Goal: Task Accomplishment & Management: Manage account settings

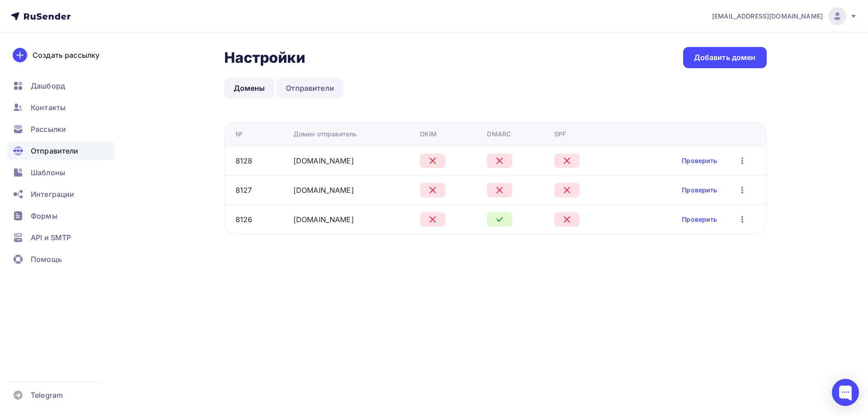
click at [313, 82] on link "Отправители" at bounding box center [309, 88] width 67 height 21
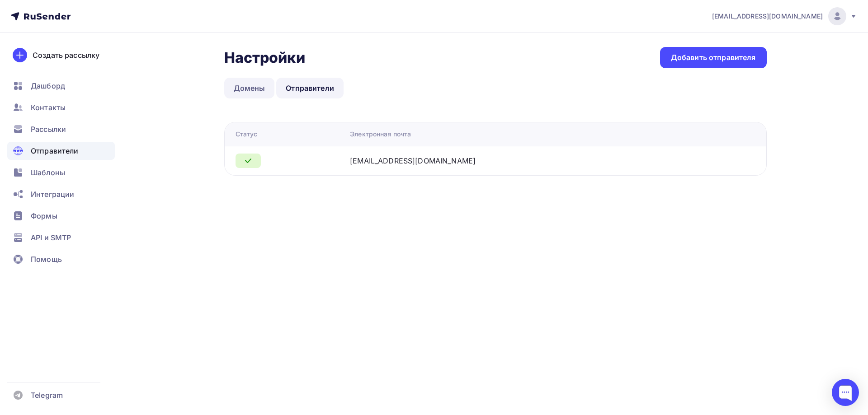
click at [250, 94] on link "Домены" at bounding box center [249, 88] width 51 height 21
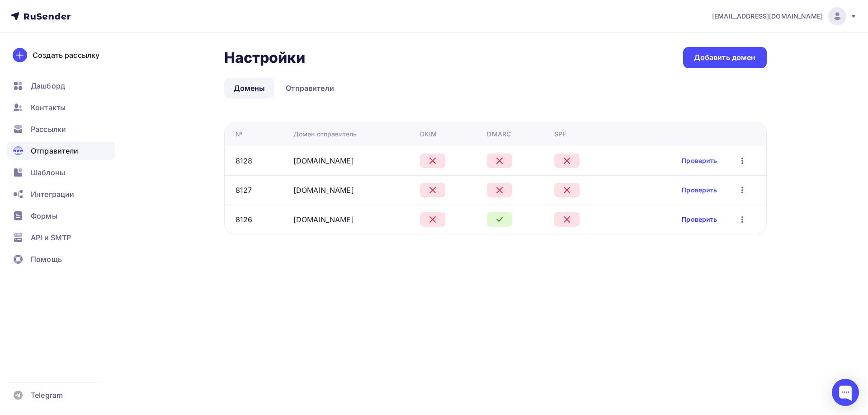
click at [711, 222] on link "Проверить" at bounding box center [699, 219] width 35 height 9
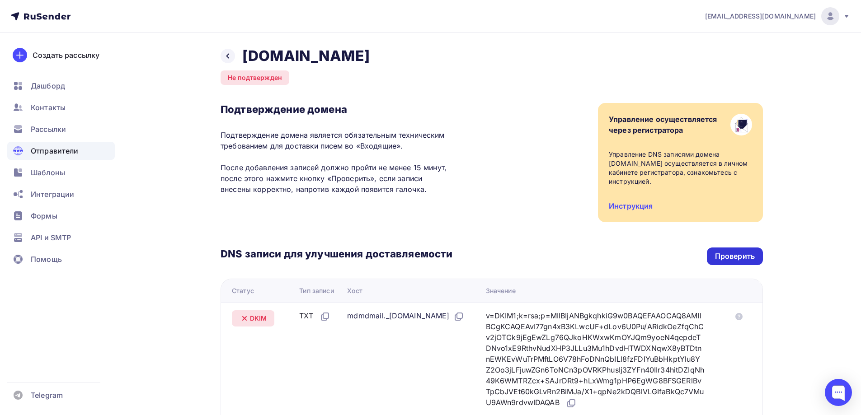
click at [733, 251] on div "Проверить" at bounding box center [735, 256] width 40 height 10
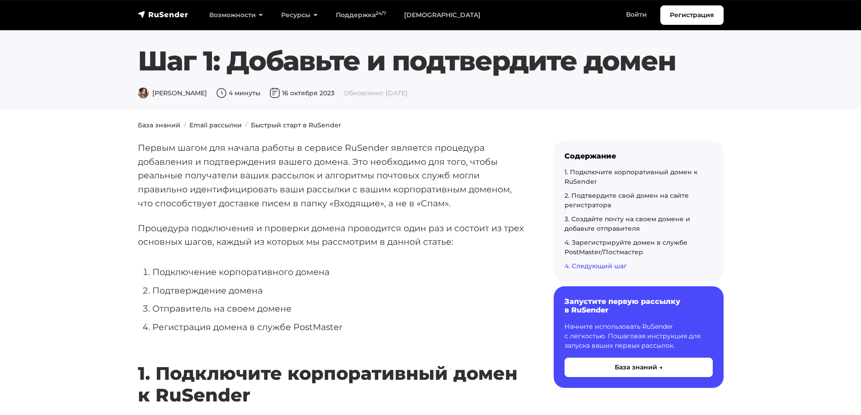
scroll to position [2893, 0]
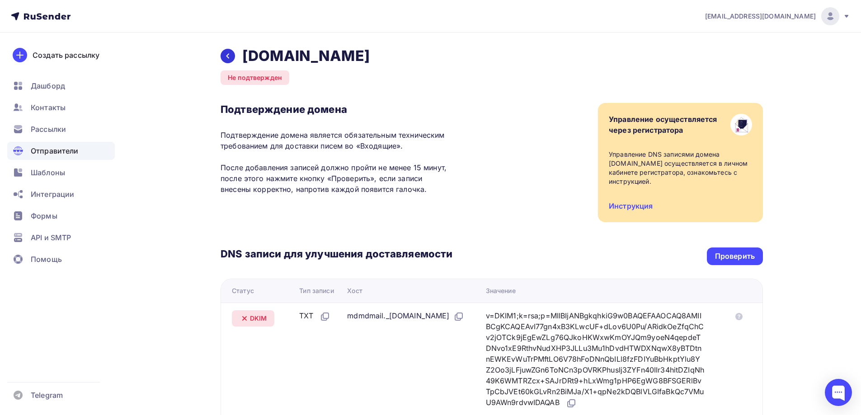
click at [230, 57] on icon at bounding box center [227, 55] width 7 height 7
